Goal: Find specific fact: Find specific fact

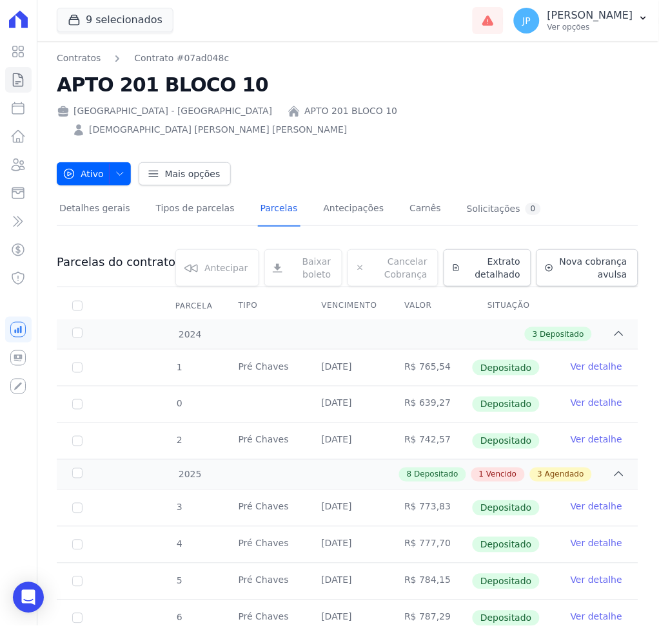
scroll to position [429, 0]
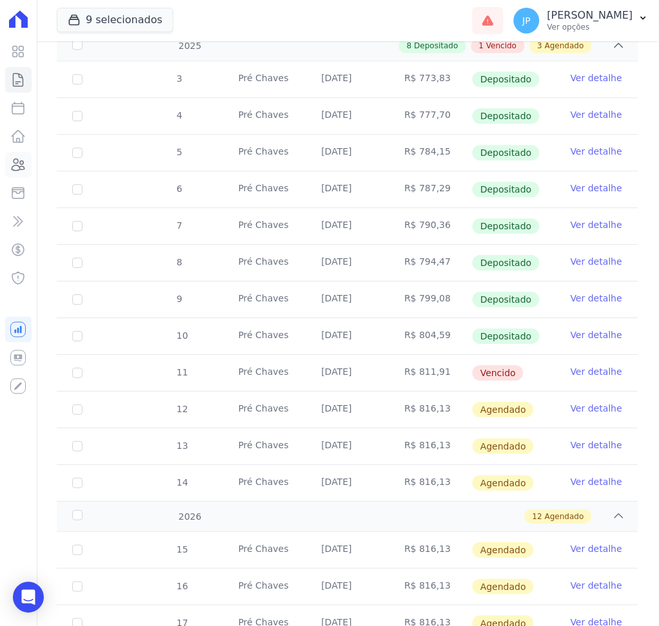
click at [12, 173] on link "Clientes" at bounding box center [18, 165] width 26 height 26
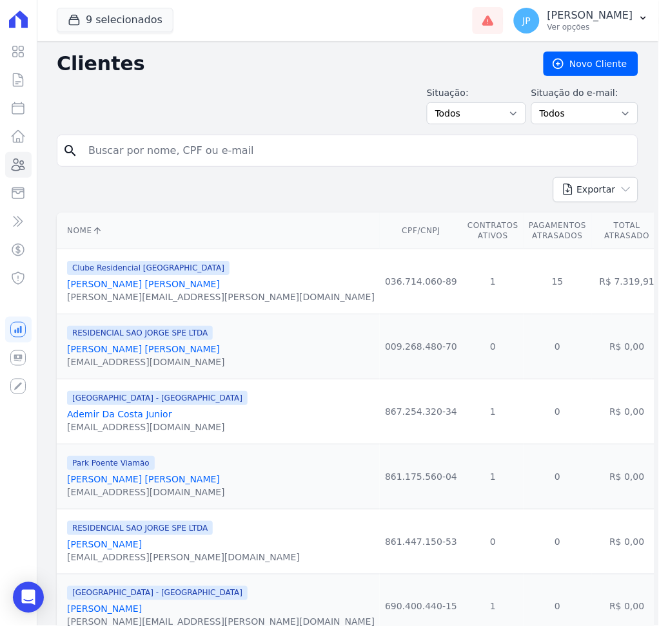
click at [152, 163] on input "search" at bounding box center [357, 151] width 552 height 26
type input "[PERSON_NAME] Ouriques [PERSON_NAME]"
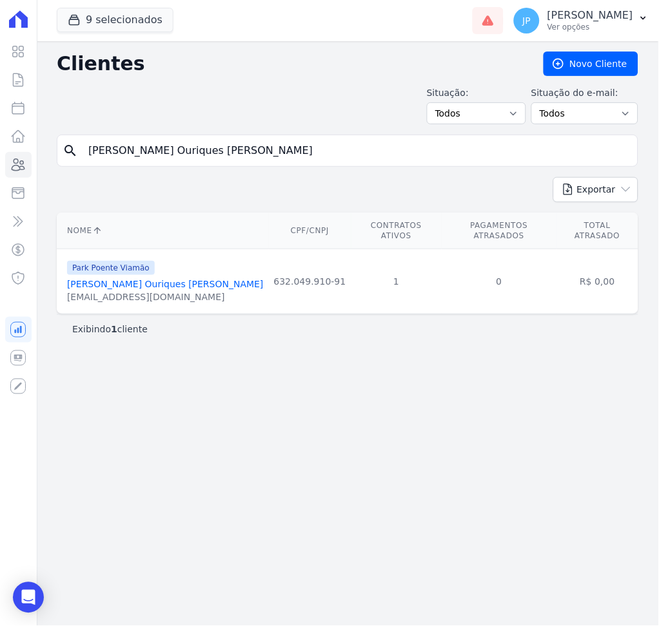
click at [147, 279] on link "[PERSON_NAME] Ouriques [PERSON_NAME]" at bounding box center [165, 284] width 197 height 10
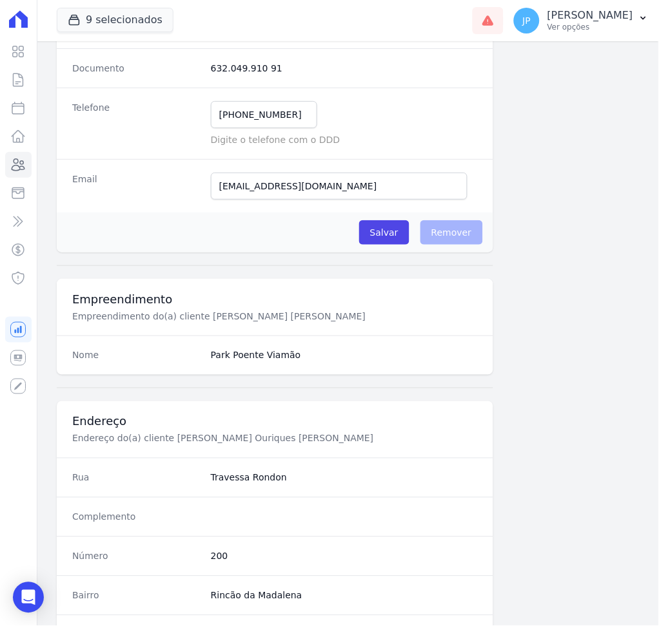
scroll to position [590, 0]
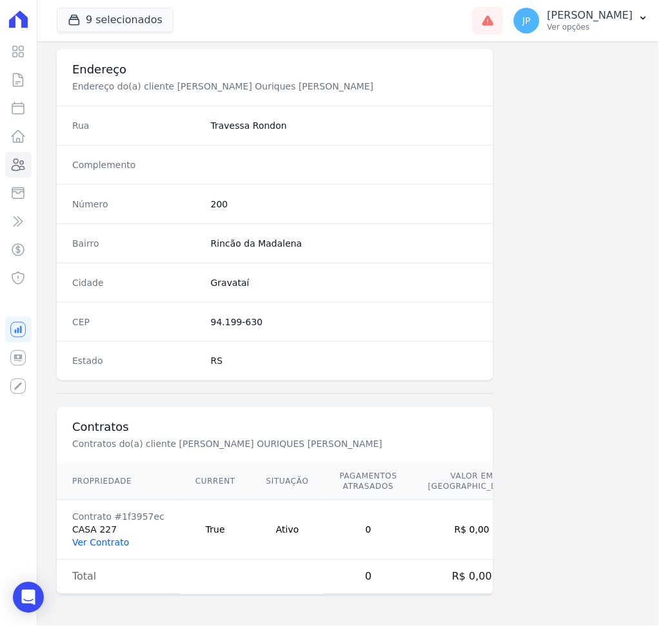
click at [120, 538] on link "Ver Contrato" at bounding box center [100, 543] width 57 height 10
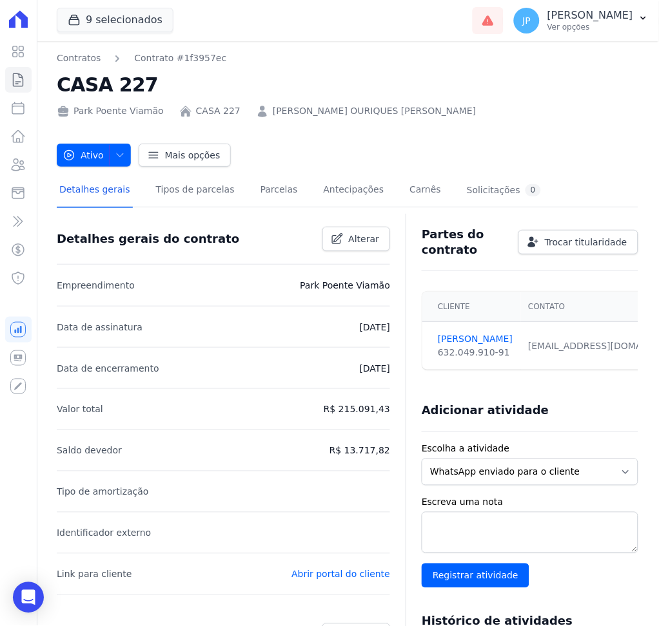
click at [291, 114] on link "[PERSON_NAME] OURIQUES [PERSON_NAME]" at bounding box center [375, 111] width 204 height 14
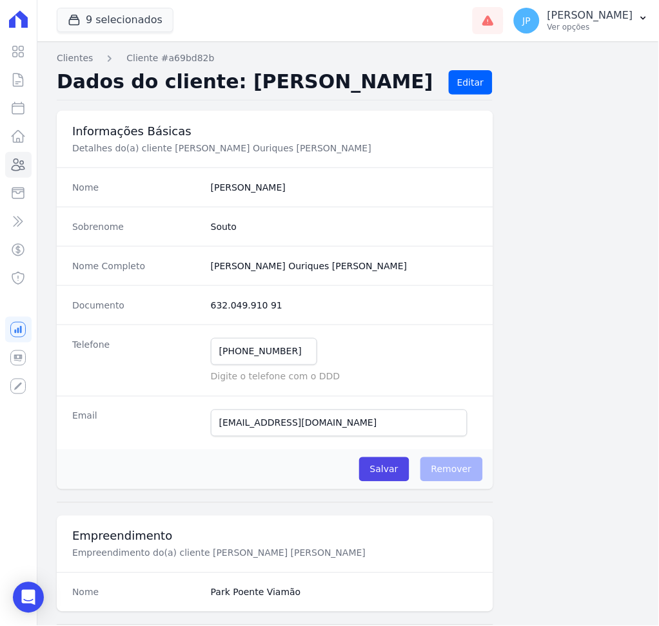
click at [235, 305] on dd "632.049.910 91" at bounding box center [344, 305] width 267 height 13
click at [234, 304] on dd "632.049.910 91" at bounding box center [344, 305] width 267 height 13
click at [233, 304] on dd "632.049.910 91" at bounding box center [344, 305] width 267 height 13
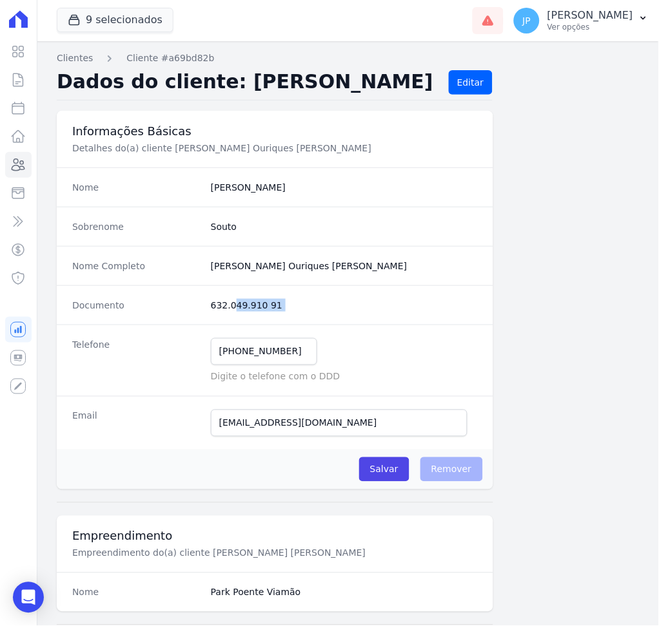
copy dl "632.049.910 91"
